Goal: Task Accomplishment & Management: Manage account settings

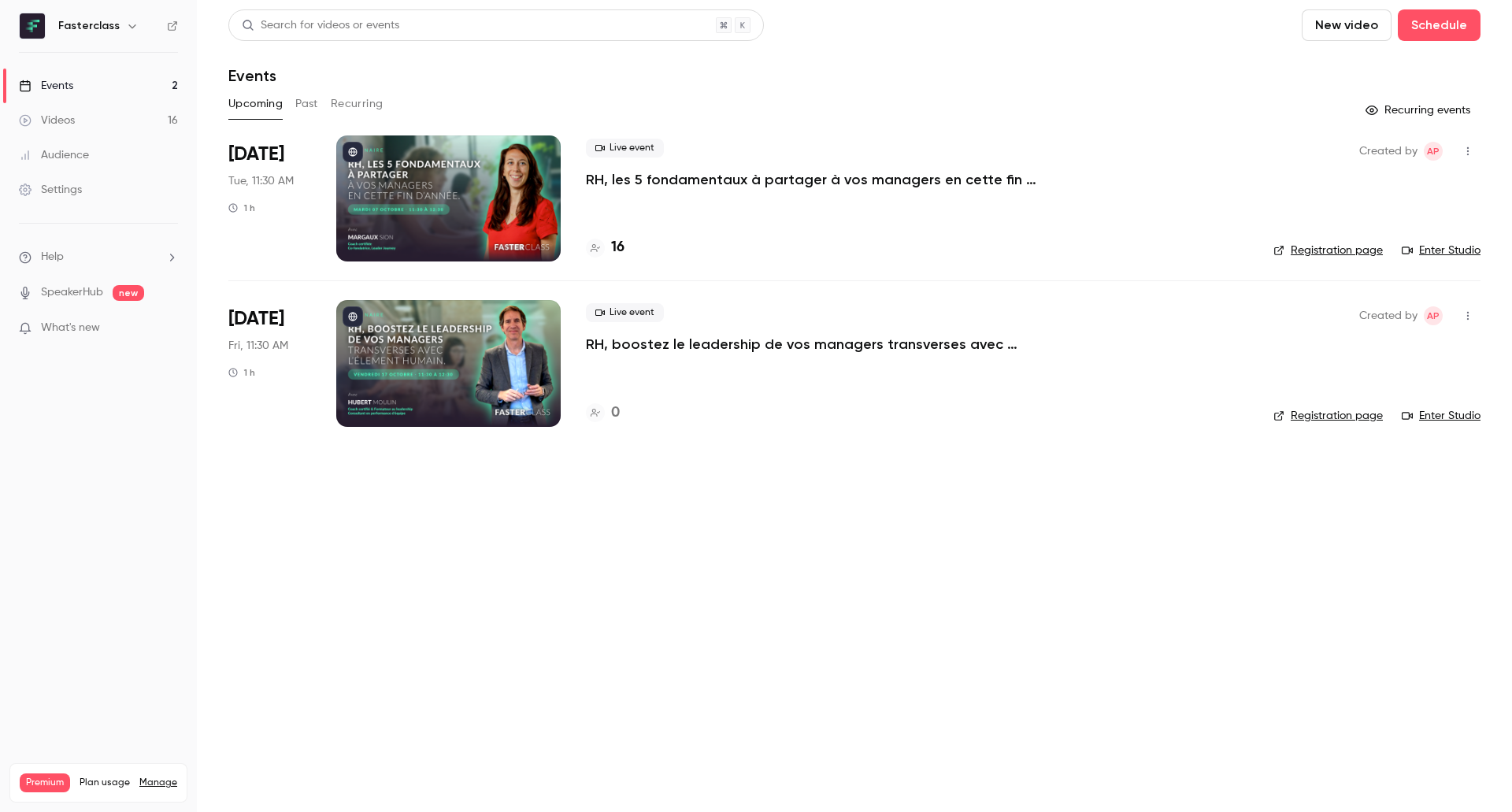
click at [705, 179] on p "RH, les 5 fondamentaux à partager à vos managers en cette fin d’année." at bounding box center [822, 179] width 472 height 19
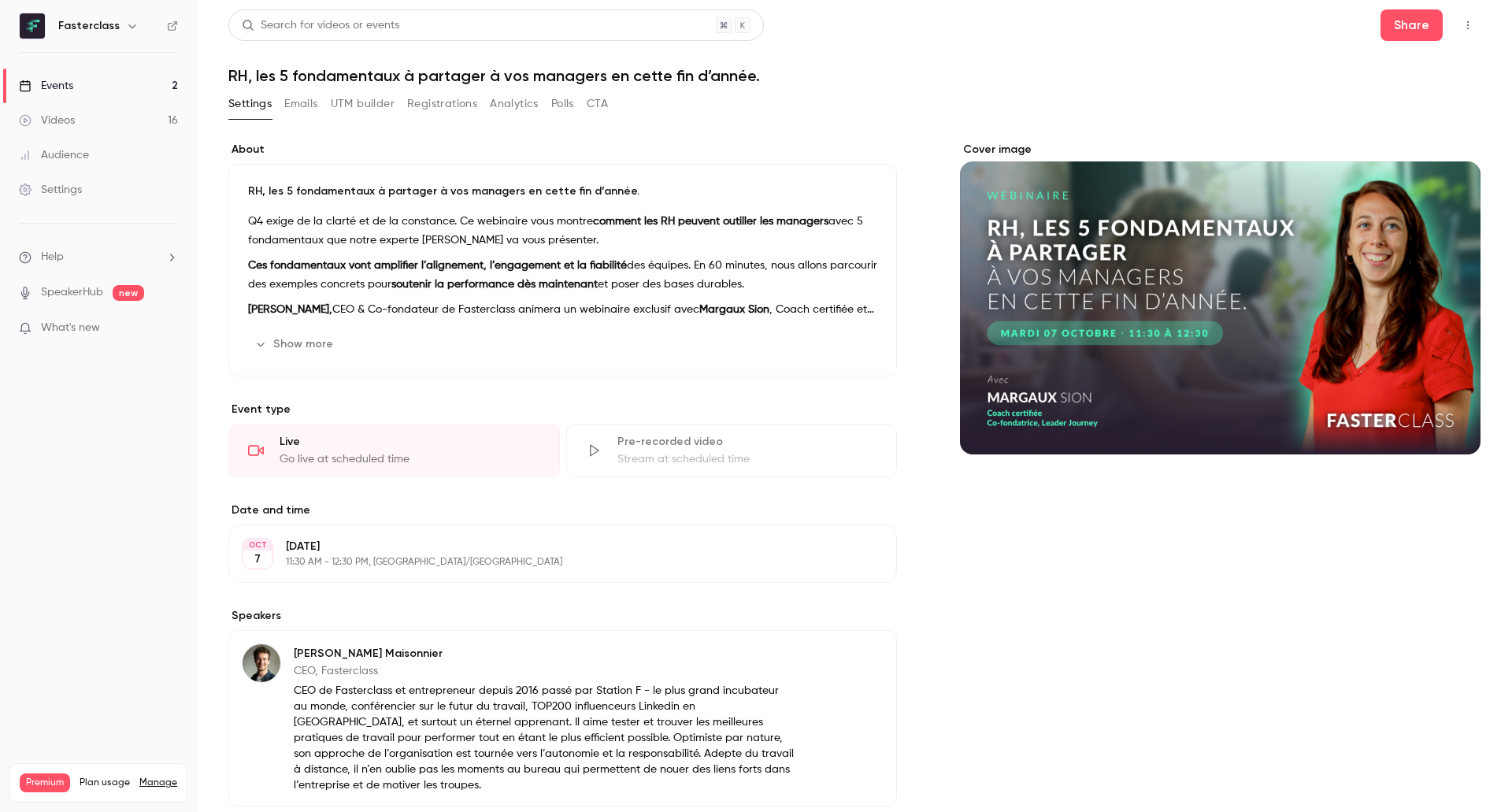
click at [310, 103] on button "Emails" at bounding box center [301, 104] width 33 height 25
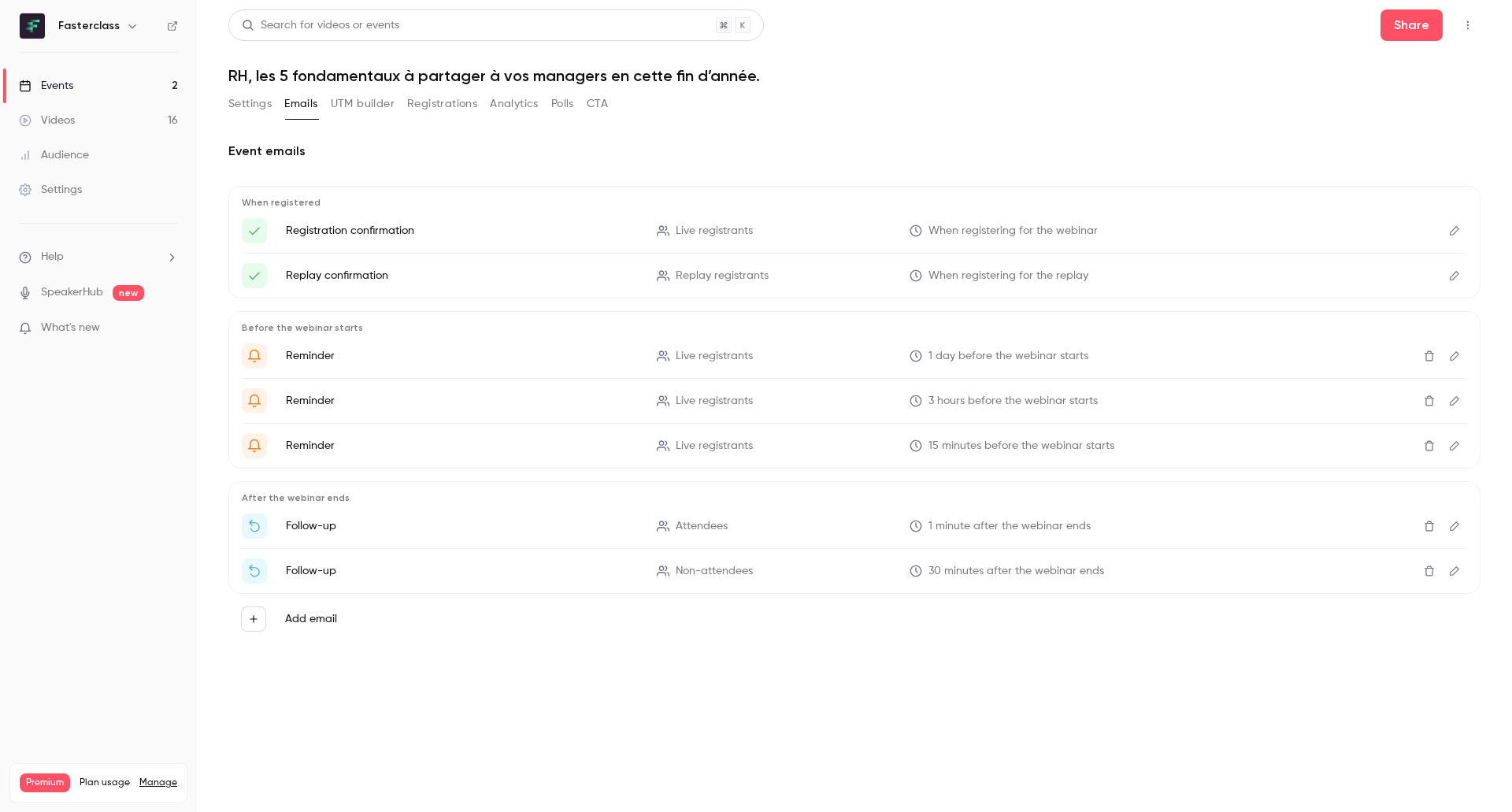
click at [371, 98] on button "UTM builder" at bounding box center [362, 104] width 63 height 25
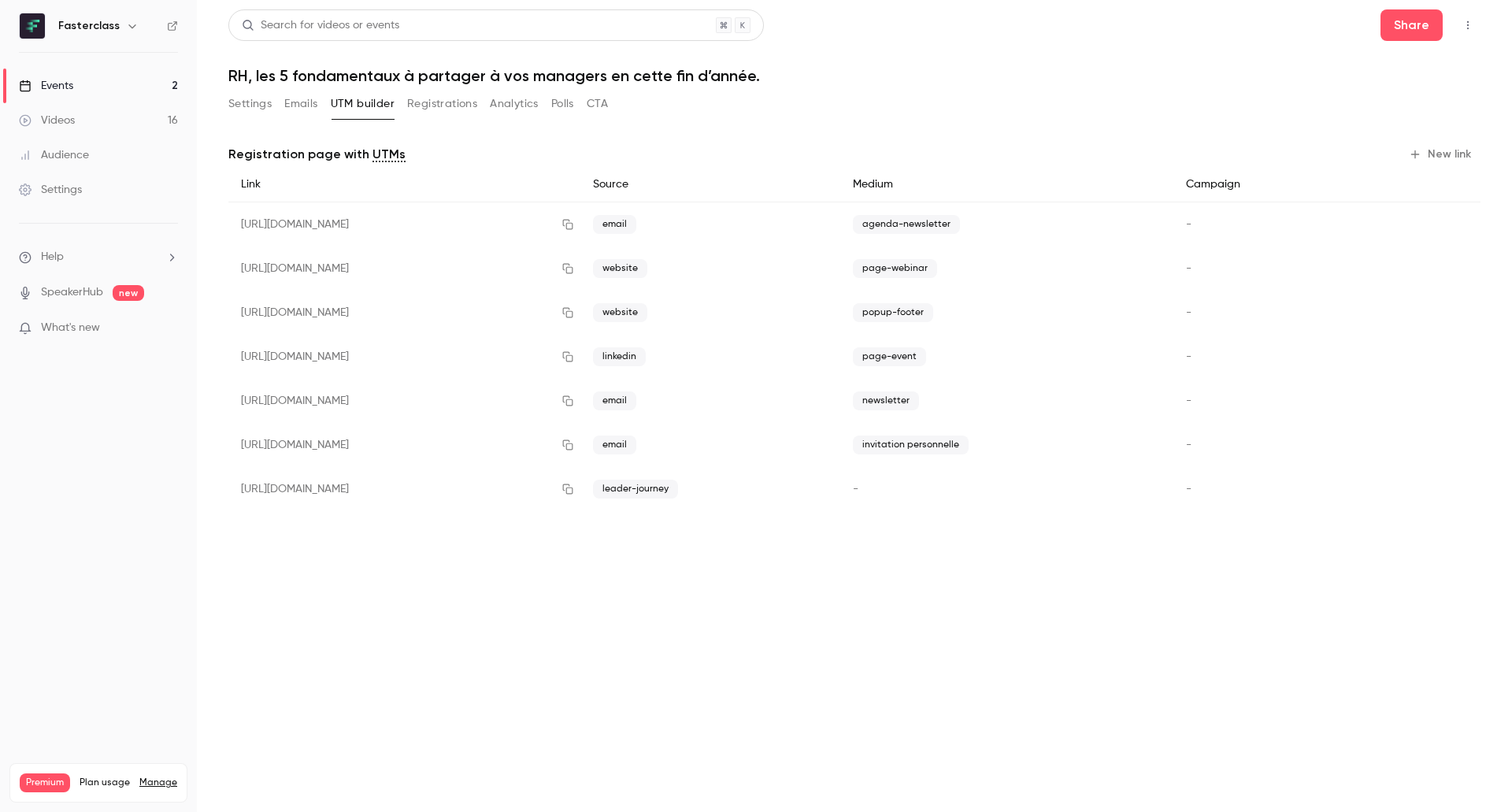
click at [446, 110] on button "Registrations" at bounding box center [441, 104] width 70 height 25
